Goal: Information Seeking & Learning: Find contact information

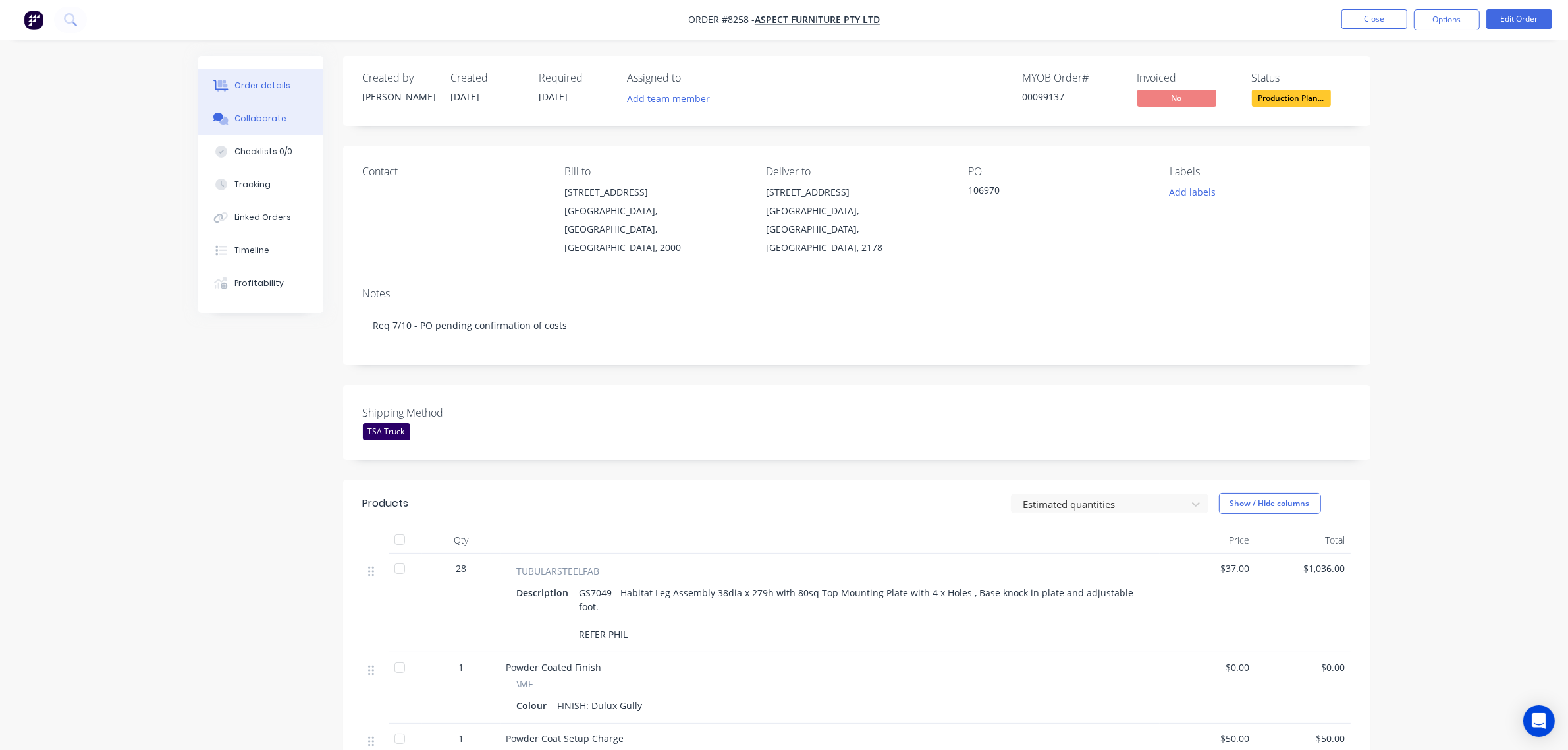
click at [266, 124] on div "Collaborate" at bounding box center [260, 118] width 52 height 12
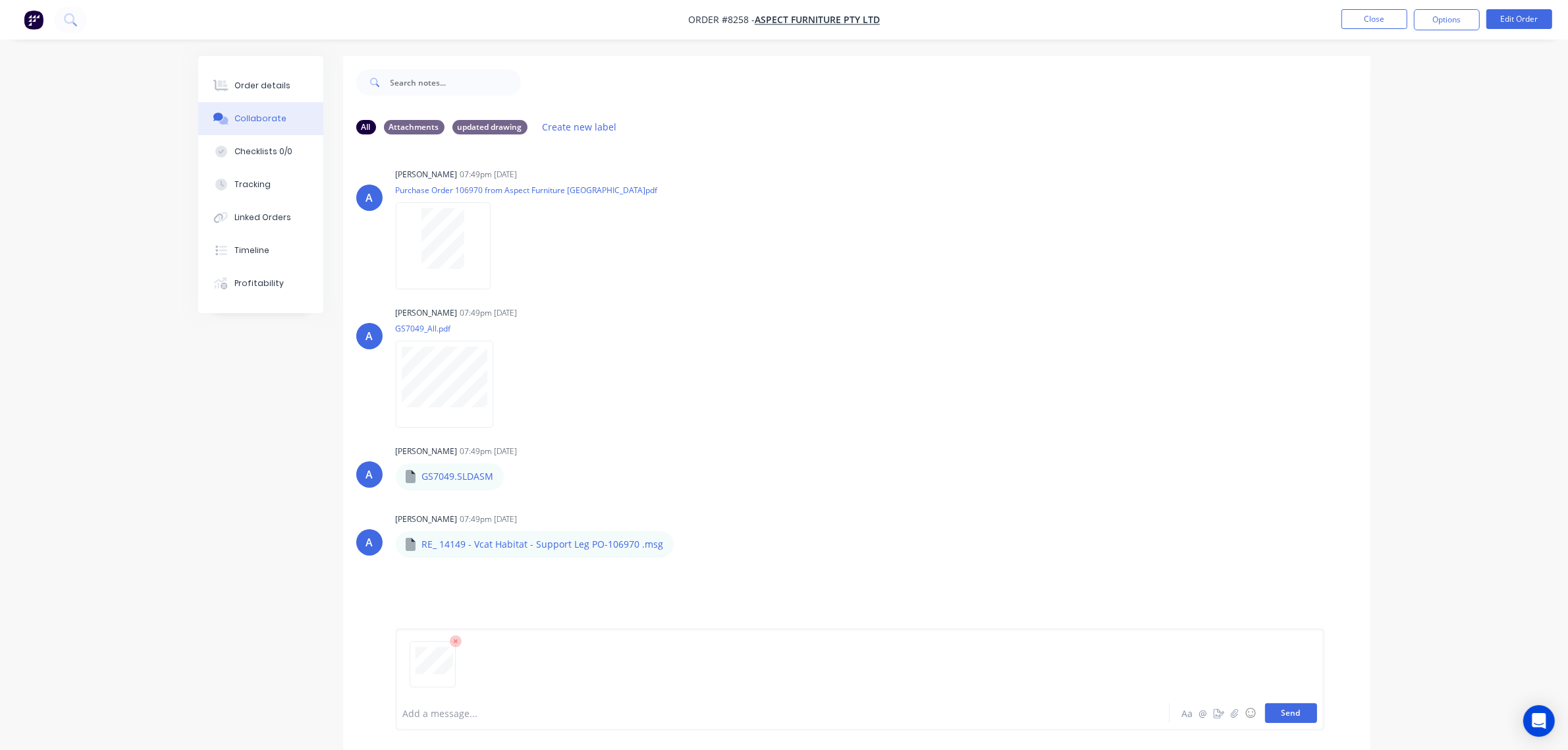
click at [1285, 710] on button "Send" at bounding box center [1291, 713] width 52 height 20
click at [259, 86] on div "Order details" at bounding box center [262, 85] width 56 height 12
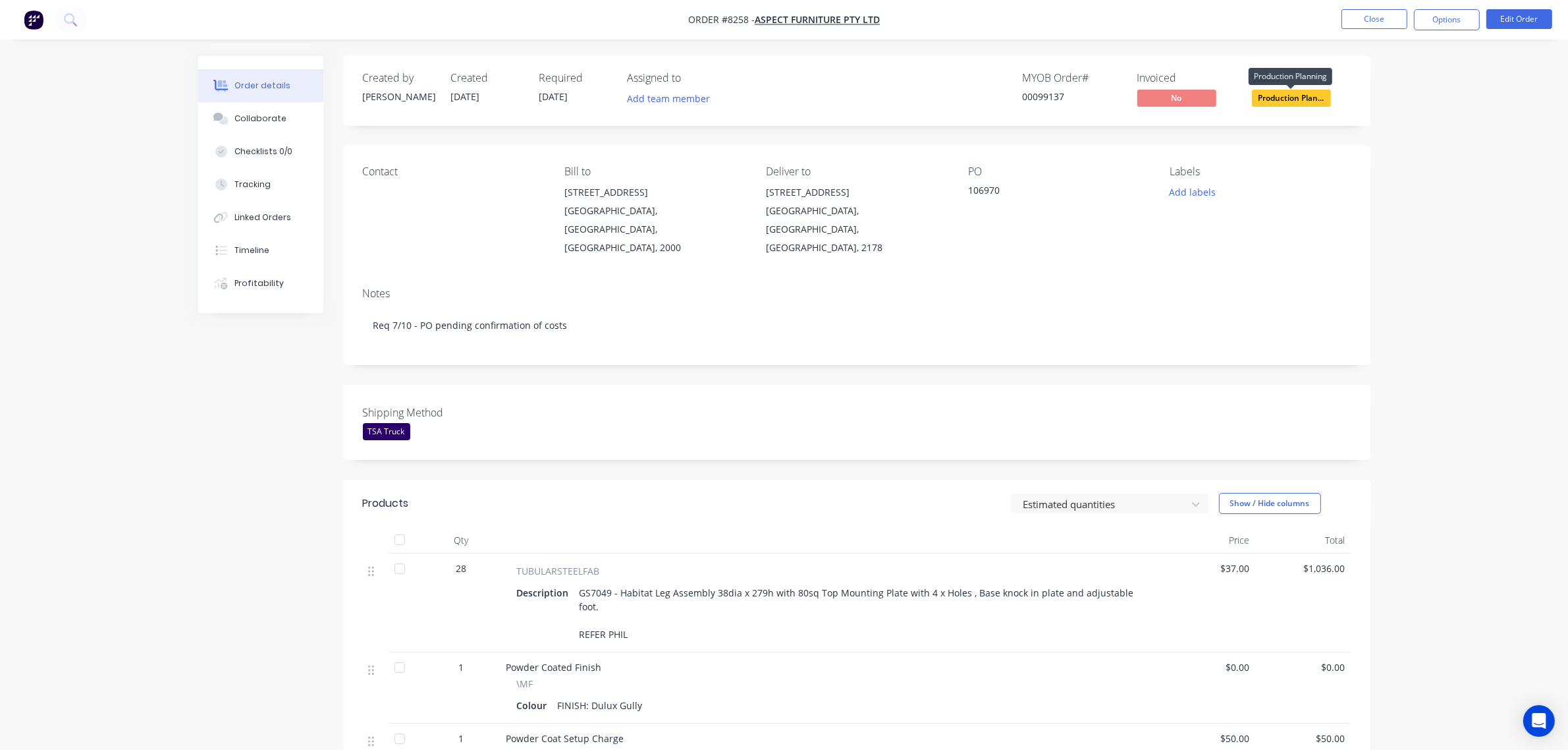
click at [1319, 95] on span "Production Plan..." at bounding box center [1292, 97] width 79 height 16
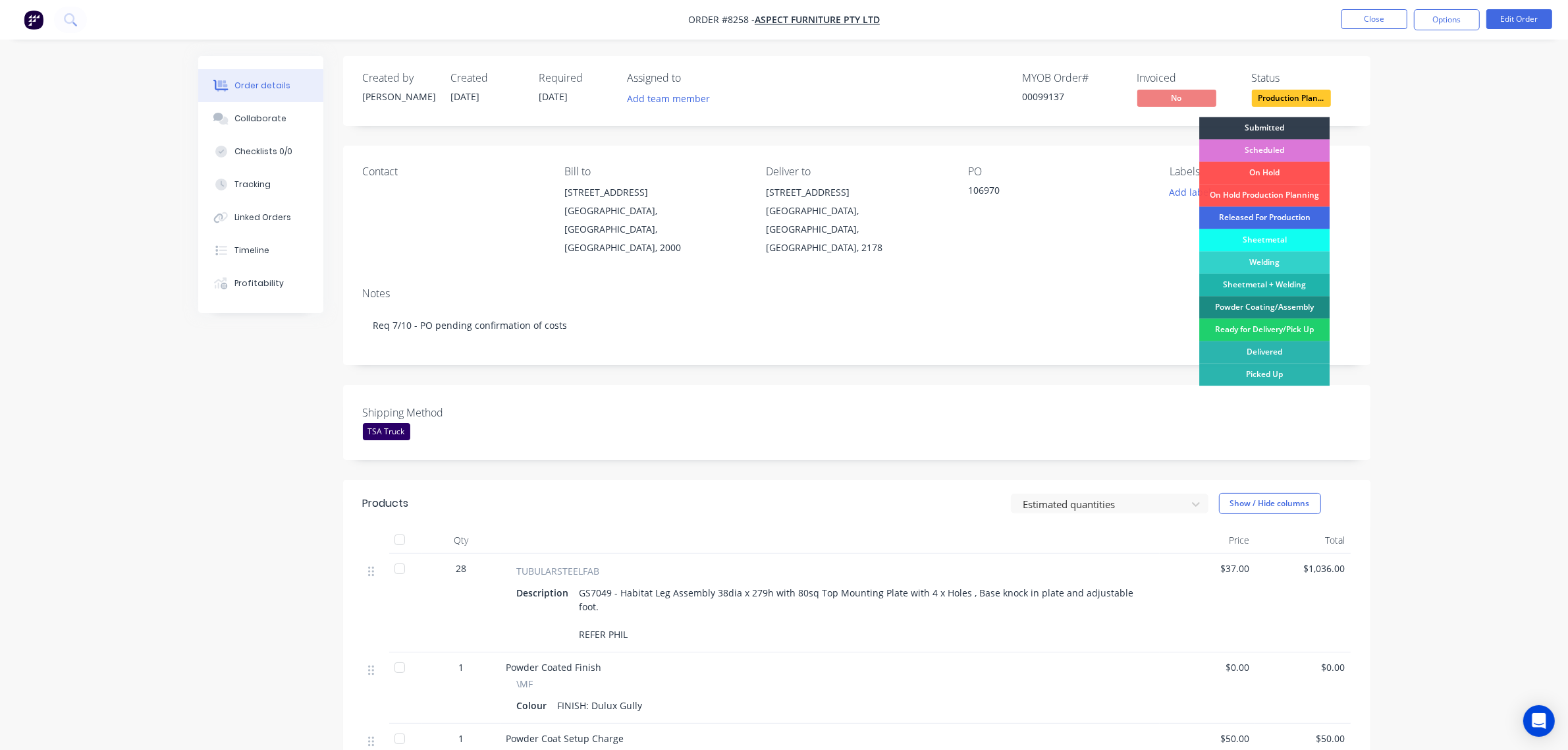
click at [1296, 218] on div "Released For Production" at bounding box center [1264, 218] width 130 height 22
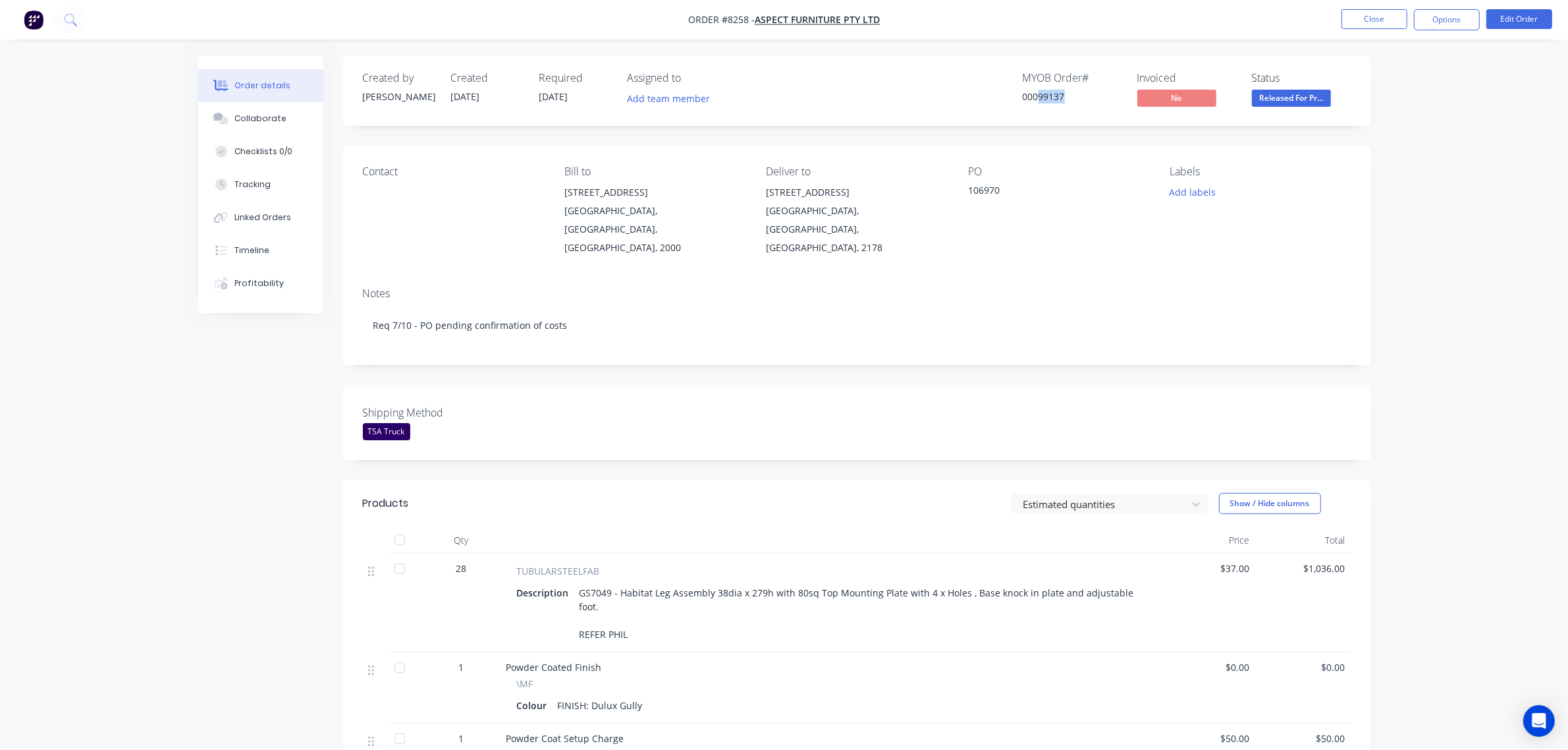
drag, startPoint x: 1038, startPoint y: 97, endPoint x: 1091, endPoint y: 103, distance: 53.3
click at [1092, 103] on div "00099137" at bounding box center [1071, 96] width 99 height 14
copy div "99137"
drag, startPoint x: 647, startPoint y: 92, endPoint x: 711, endPoint y: 111, distance: 66.8
click at [653, 95] on button "Add team member" at bounding box center [668, 98] width 97 height 18
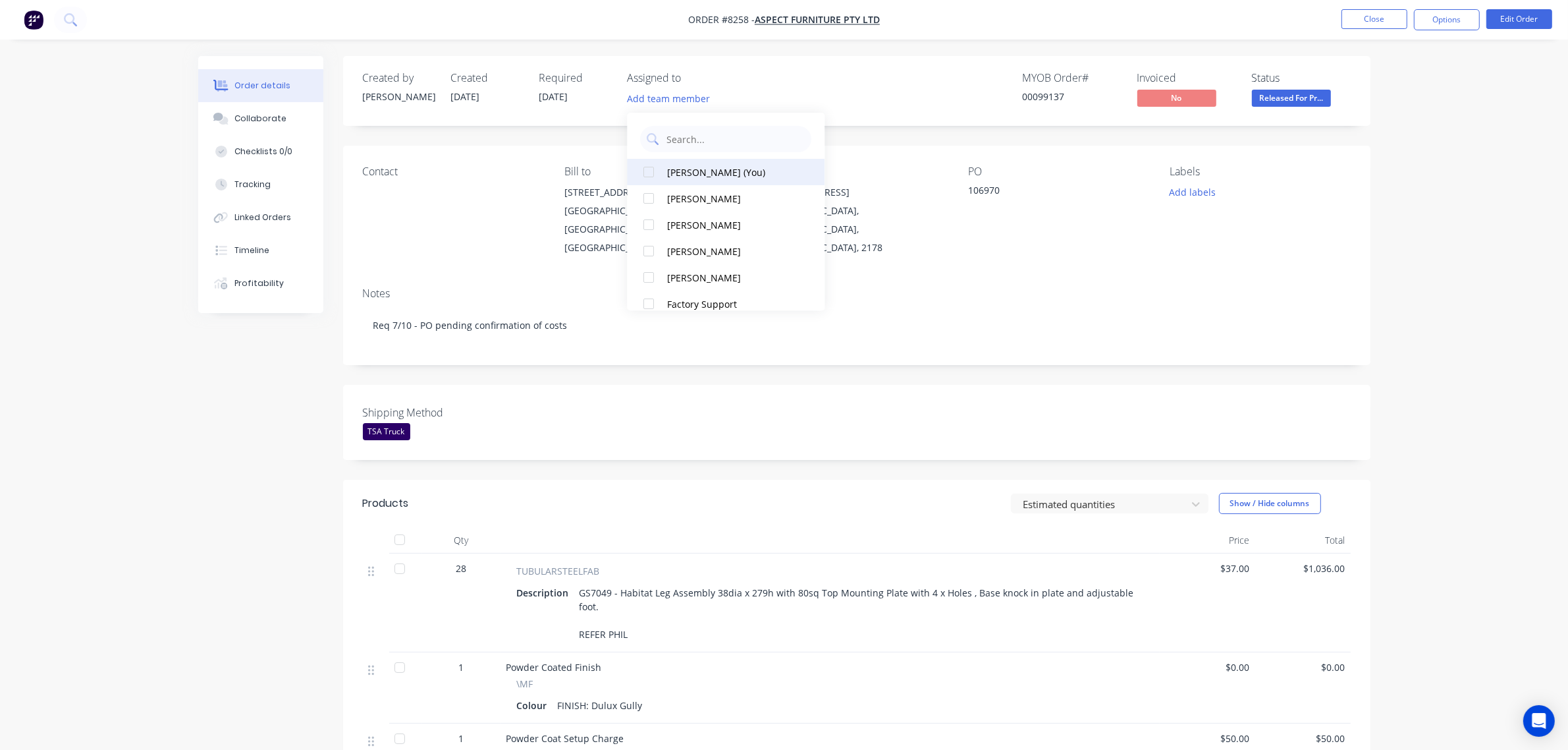
click at [682, 173] on div "[PERSON_NAME] (You)" at bounding box center [734, 172] width 132 height 14
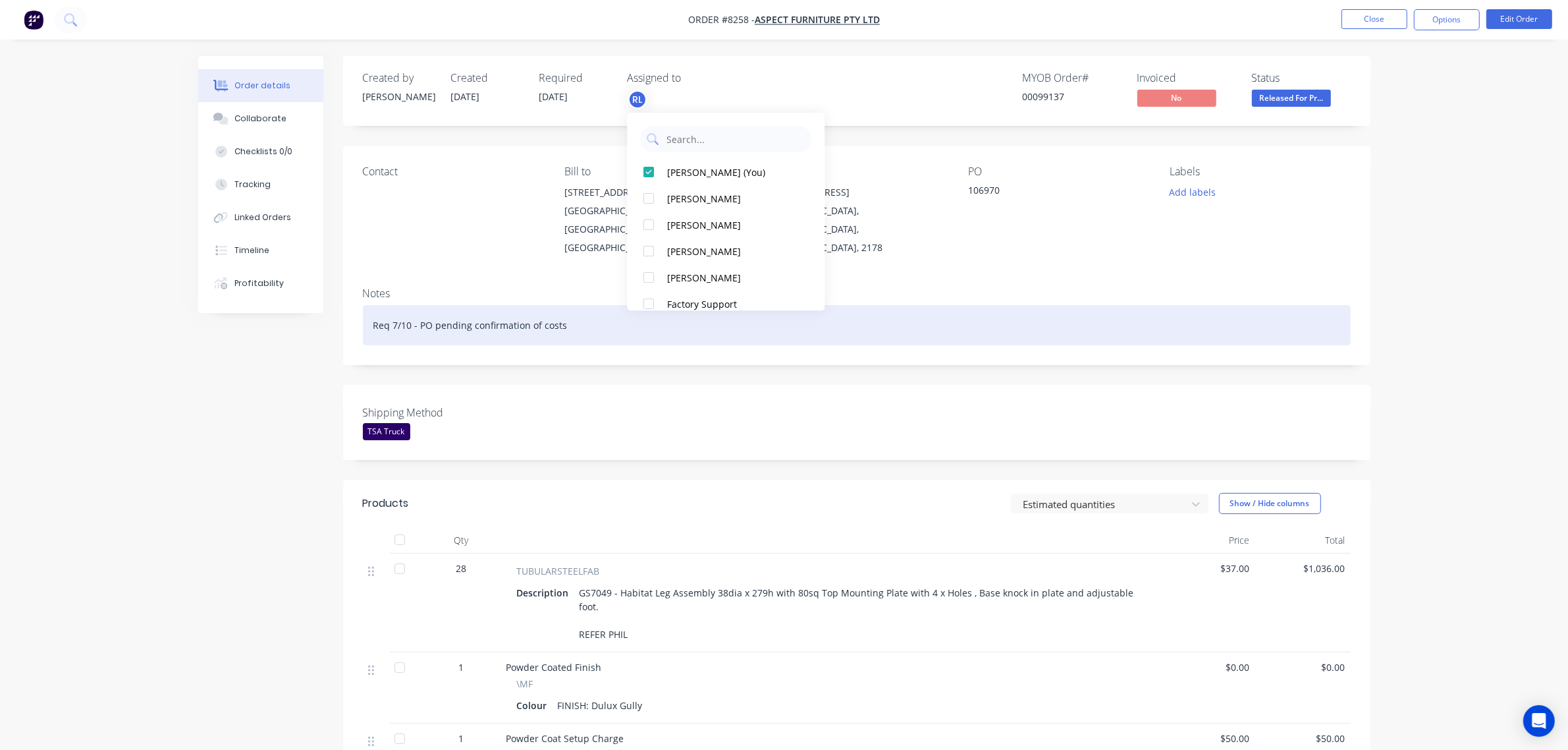
click at [1153, 305] on div "Req 7/10 - PO pending confirmation of costs" at bounding box center [857, 325] width 988 height 40
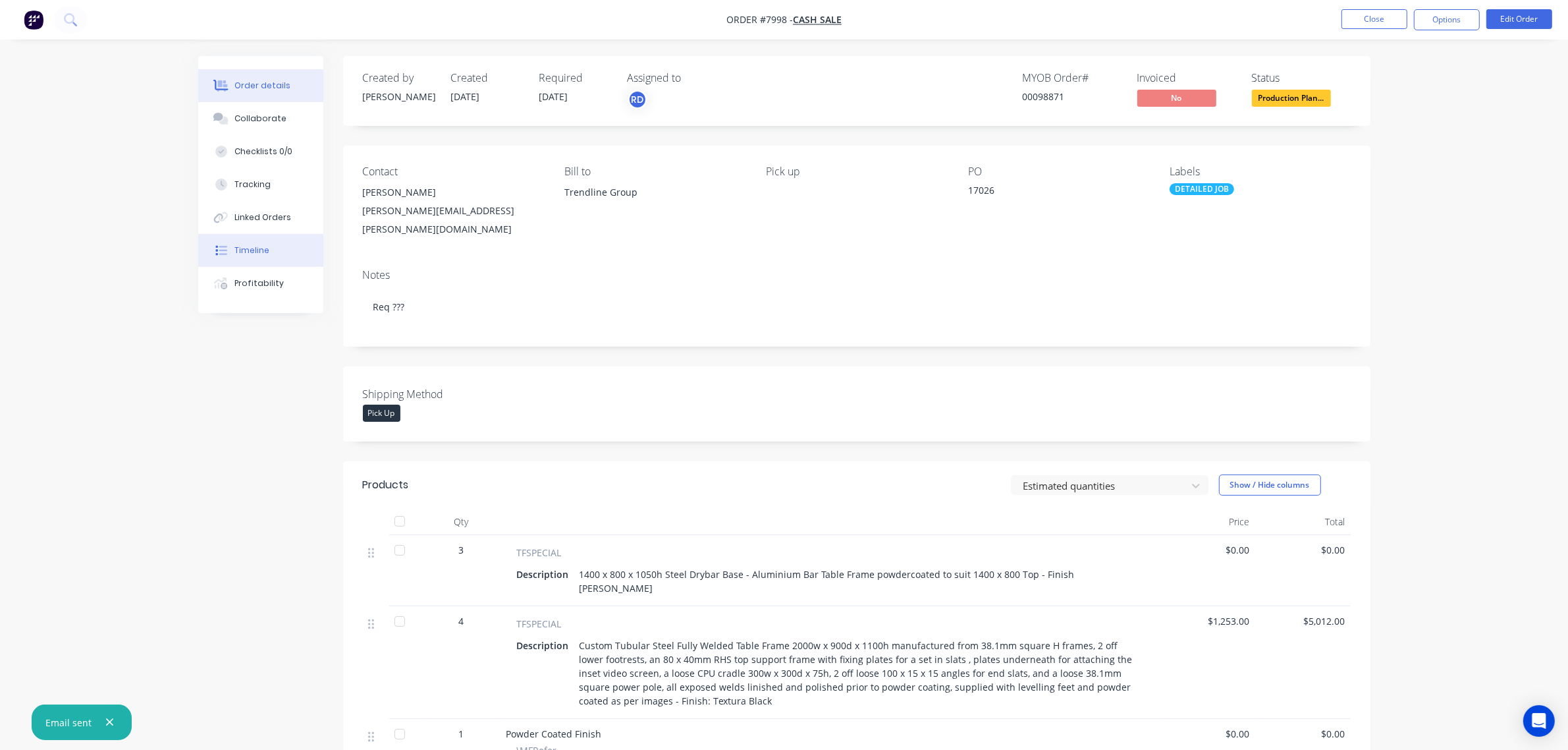
click at [271, 253] on button "Timeline" at bounding box center [260, 250] width 125 height 33
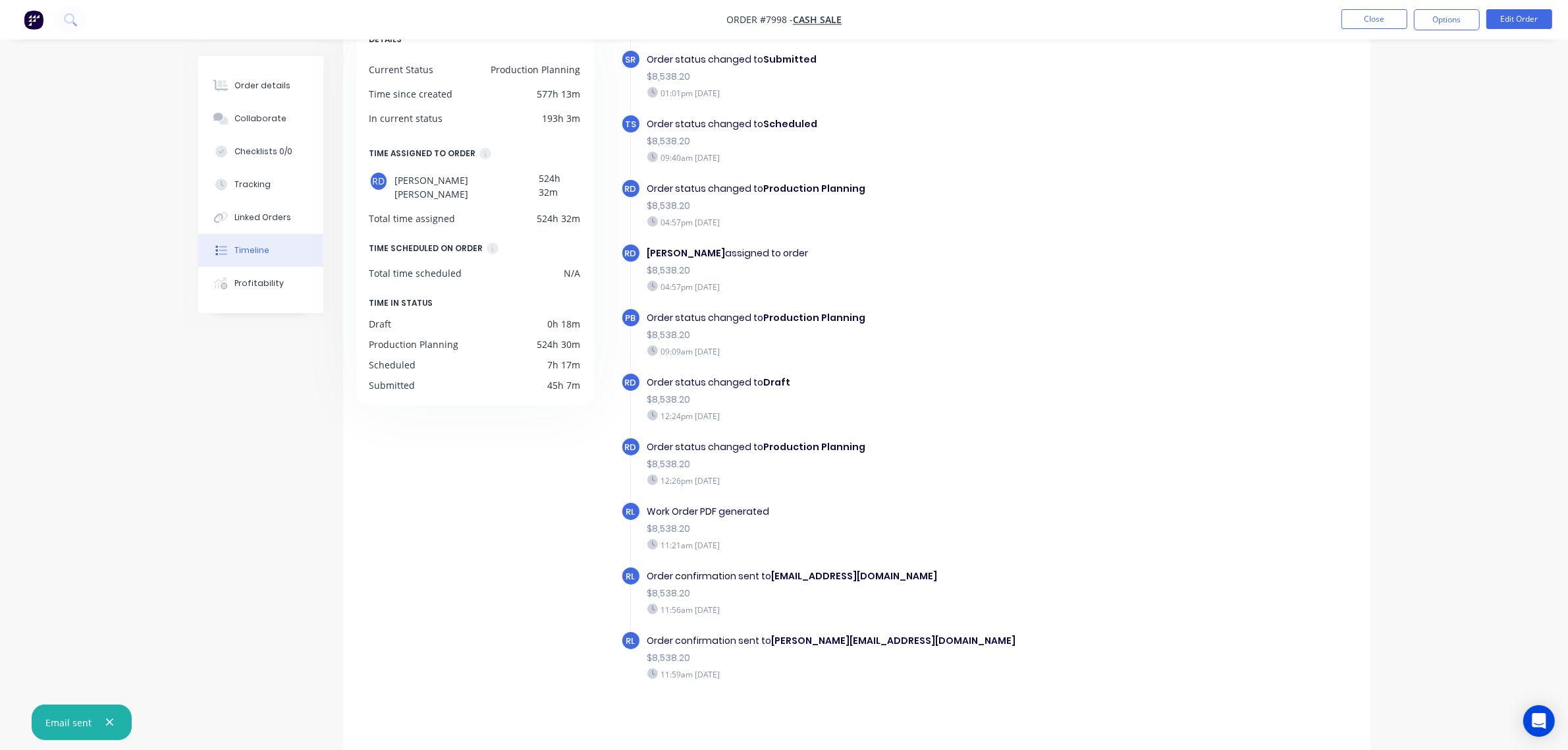
scroll to position [94, 0]
drag, startPoint x: 770, startPoint y: 574, endPoint x: 935, endPoint y: 568, distance: 165.1
click at [935, 569] on div "Order confirmation sent to ray@tsametal.com.au" at bounding box center [874, 576] width 456 height 14
click at [930, 578] on div "Order confirmation sent to ray@tsametal.com.au" at bounding box center [874, 576] width 456 height 14
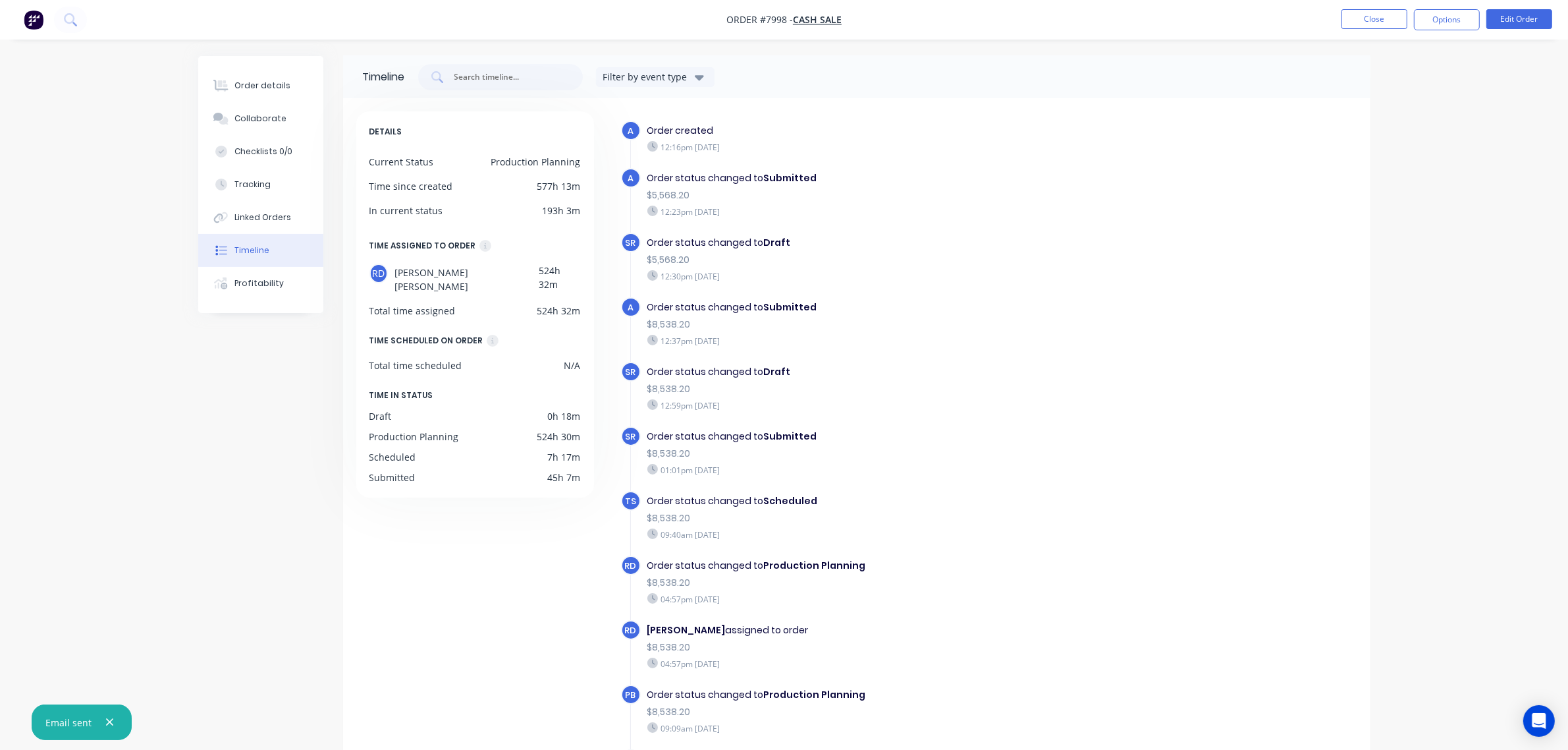
scroll to position [0, 0]
click at [257, 85] on div "Order details" at bounding box center [262, 85] width 56 height 12
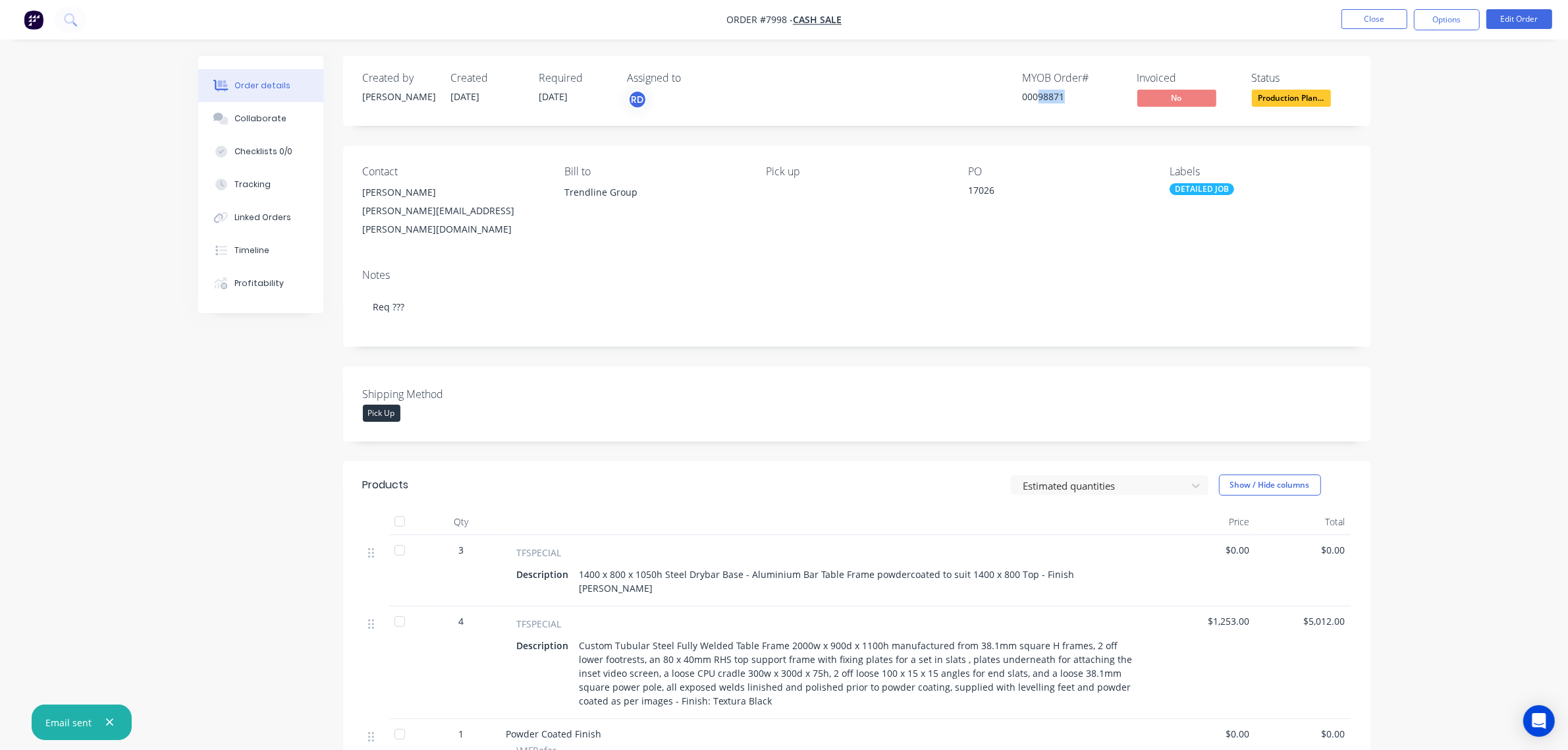
drag, startPoint x: 1038, startPoint y: 96, endPoint x: 1075, endPoint y: 97, distance: 37.0
click at [1075, 97] on div "00098871" at bounding box center [1071, 96] width 99 height 14
copy div "98871"
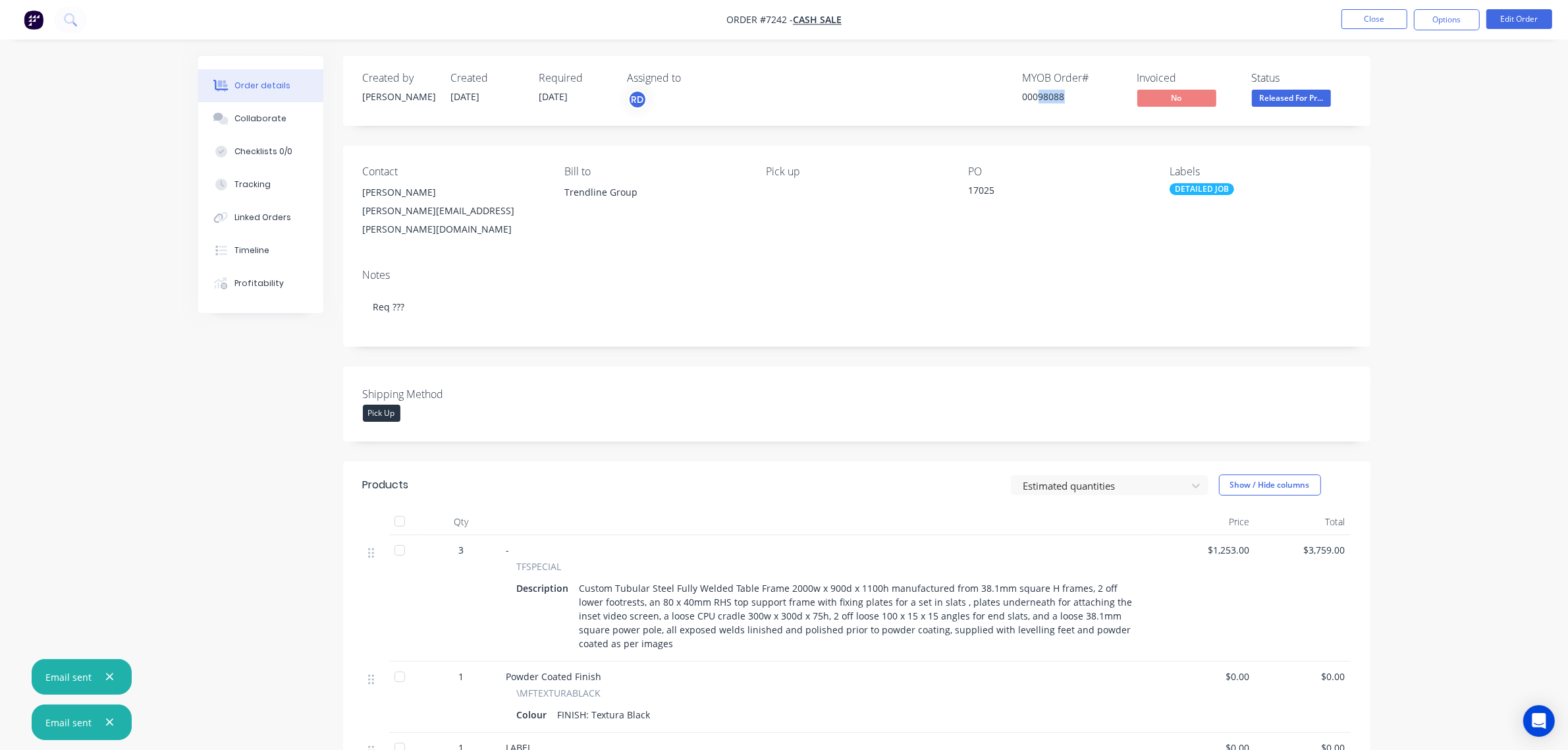
drag, startPoint x: 1038, startPoint y: 95, endPoint x: 1088, endPoint y: 99, distance: 50.2
click at [1088, 99] on div "00098088" at bounding box center [1071, 96] width 99 height 14
copy div "98088"
click at [397, 209] on div "isaac.archer@nextrend.com.au" at bounding box center [453, 219] width 180 height 37
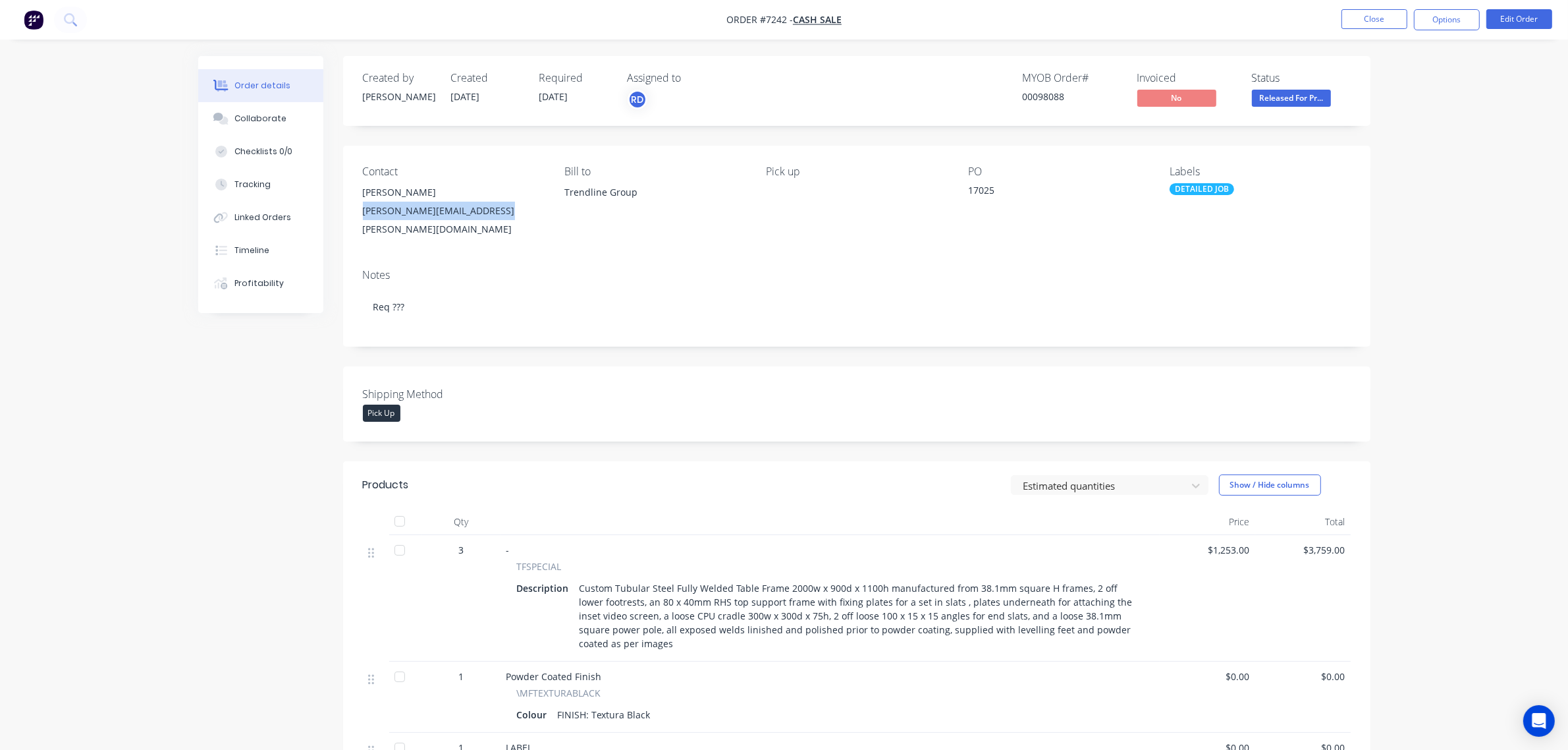
drag, startPoint x: 488, startPoint y: 212, endPoint x: 361, endPoint y: 215, distance: 127.0
click at [361, 215] on div "Contact Isaac Archer isaac.archer@nextrend.com.au Bill to Trendline Group Pick …" at bounding box center [857, 202] width 1028 height 112
copy div "isaac.archer@nextrend.com.au"
